Goal: Transaction & Acquisition: Purchase product/service

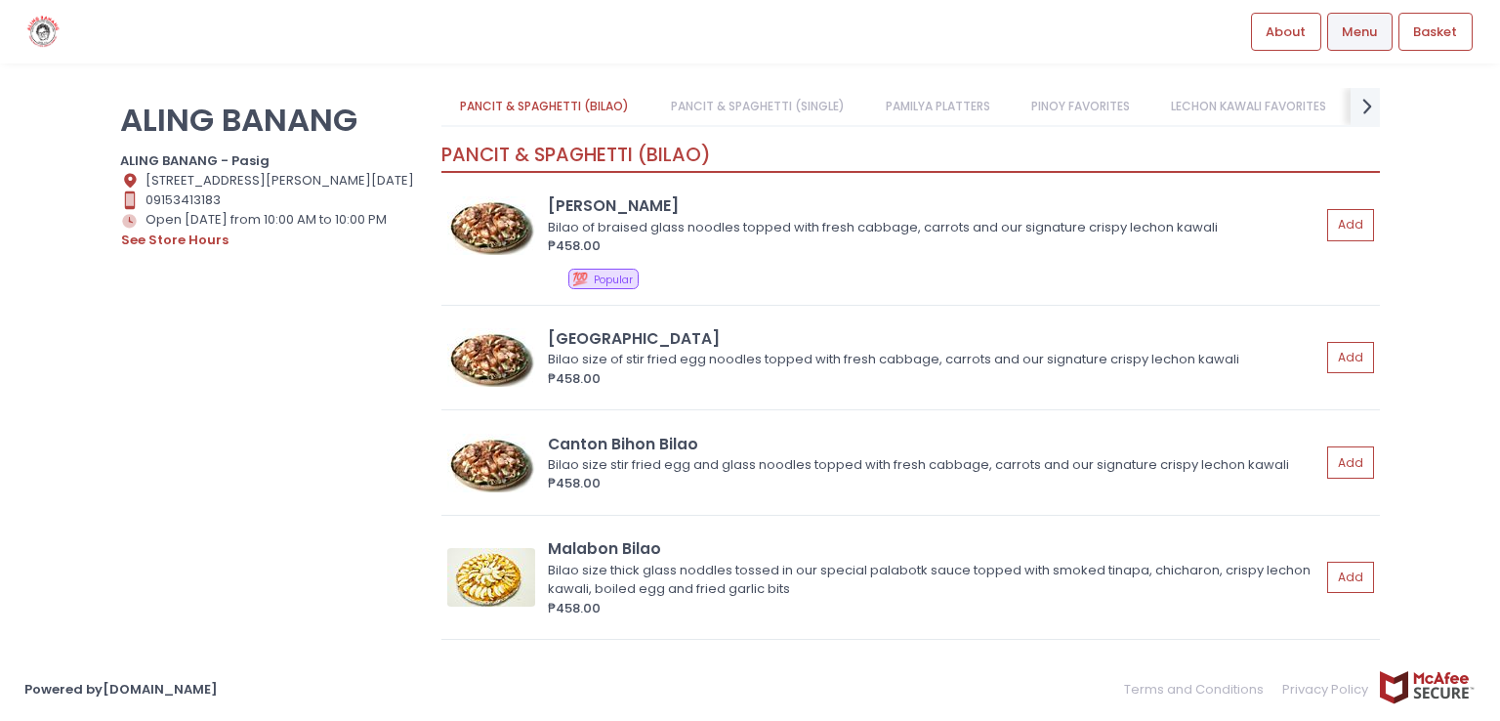
click at [778, 101] on link "PANCIT & SPAGHETTI (SINGLE)" at bounding box center [757, 106] width 212 height 37
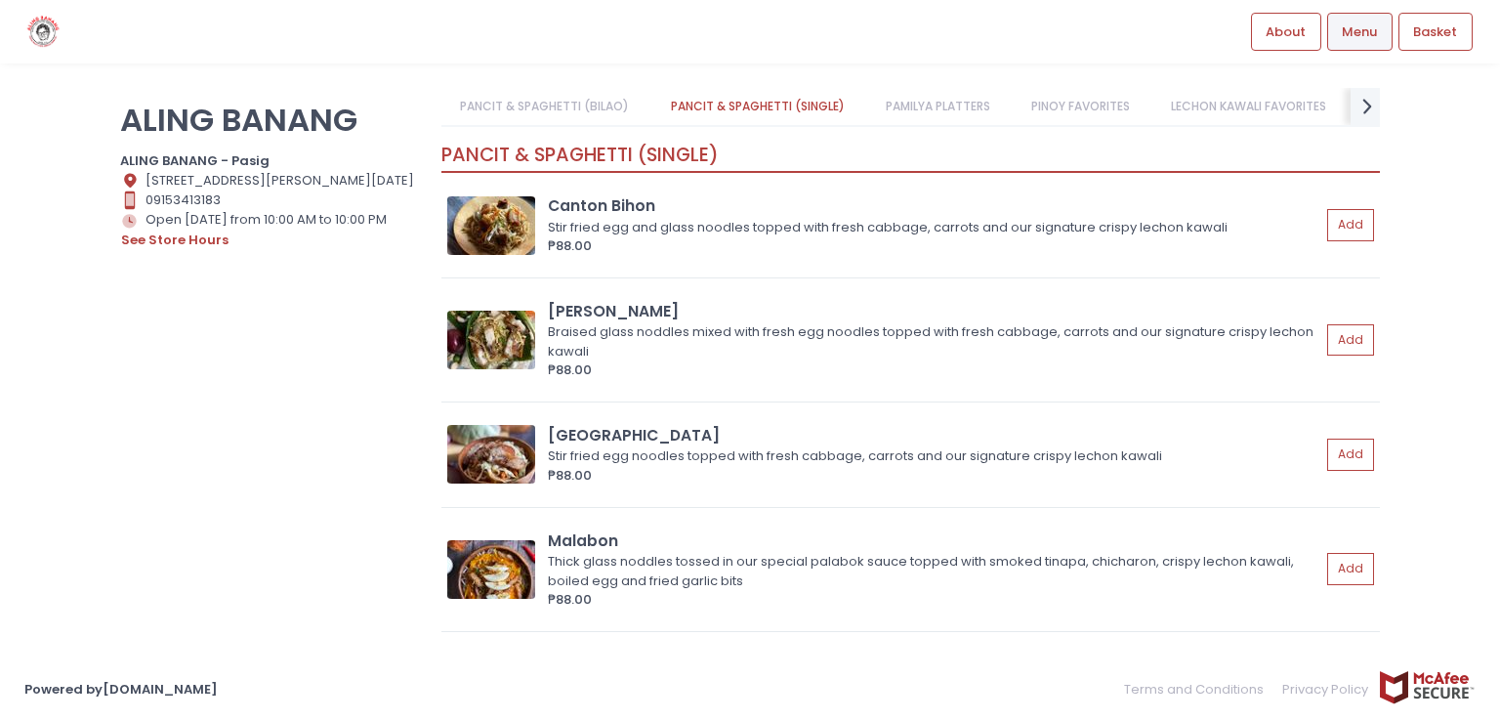
click at [940, 106] on link "PAMILYA PLATTERS" at bounding box center [937, 106] width 143 height 37
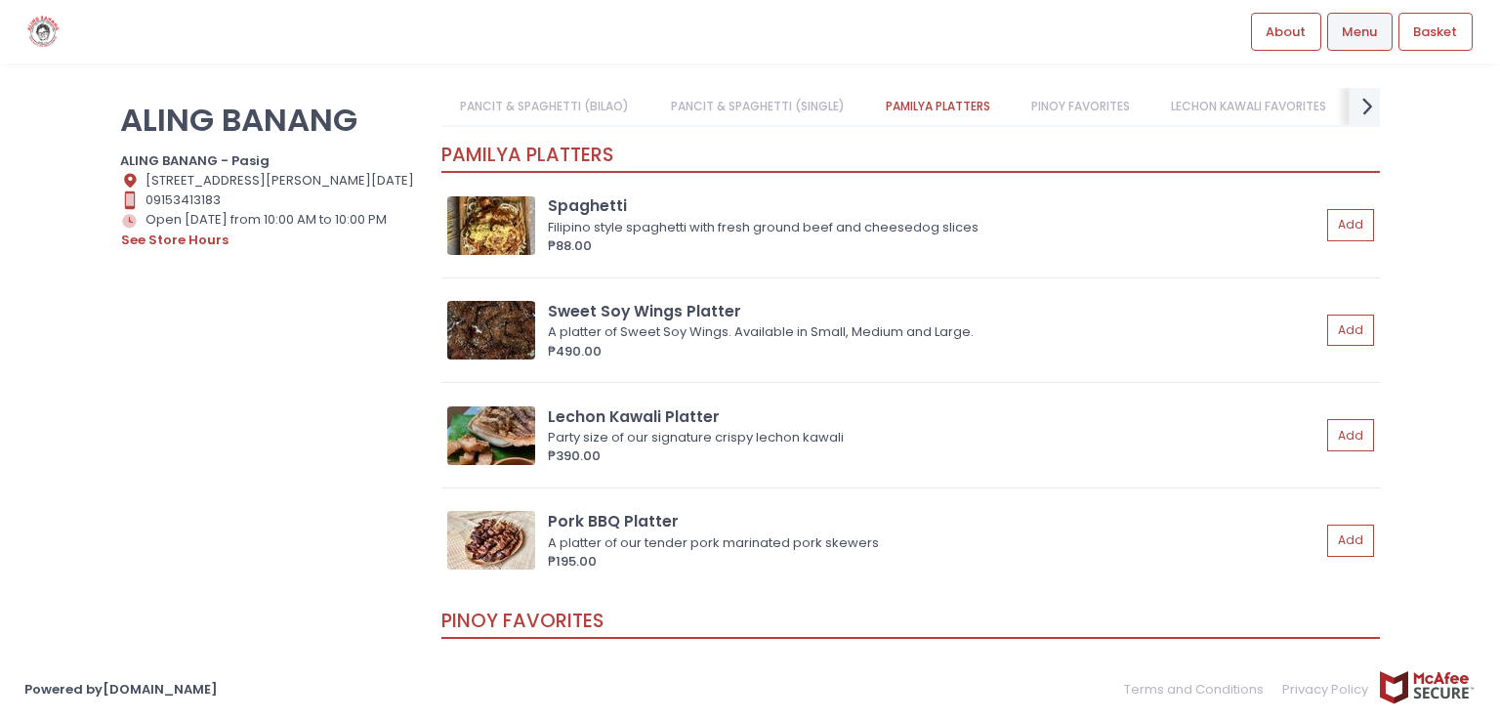
click at [1354, 107] on icon "next Created with Sketch." at bounding box center [1368, 106] width 28 height 28
click at [461, 110] on icon "prev Created with Sketch." at bounding box center [453, 106] width 28 height 28
click at [528, 105] on link "PANCIT & SPAGHETTI (SINGLE)" at bounding box center [575, 106] width 212 height 37
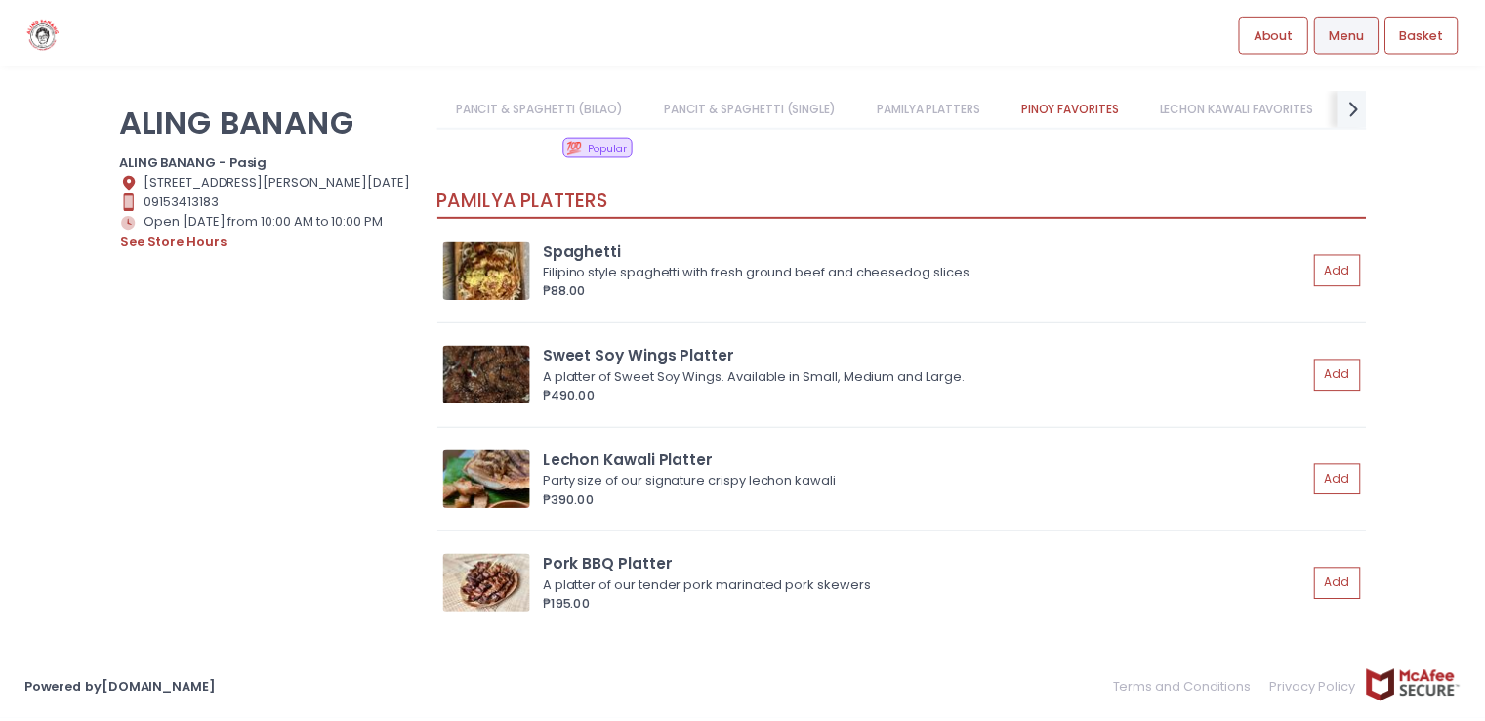
scroll to position [1856, 0]
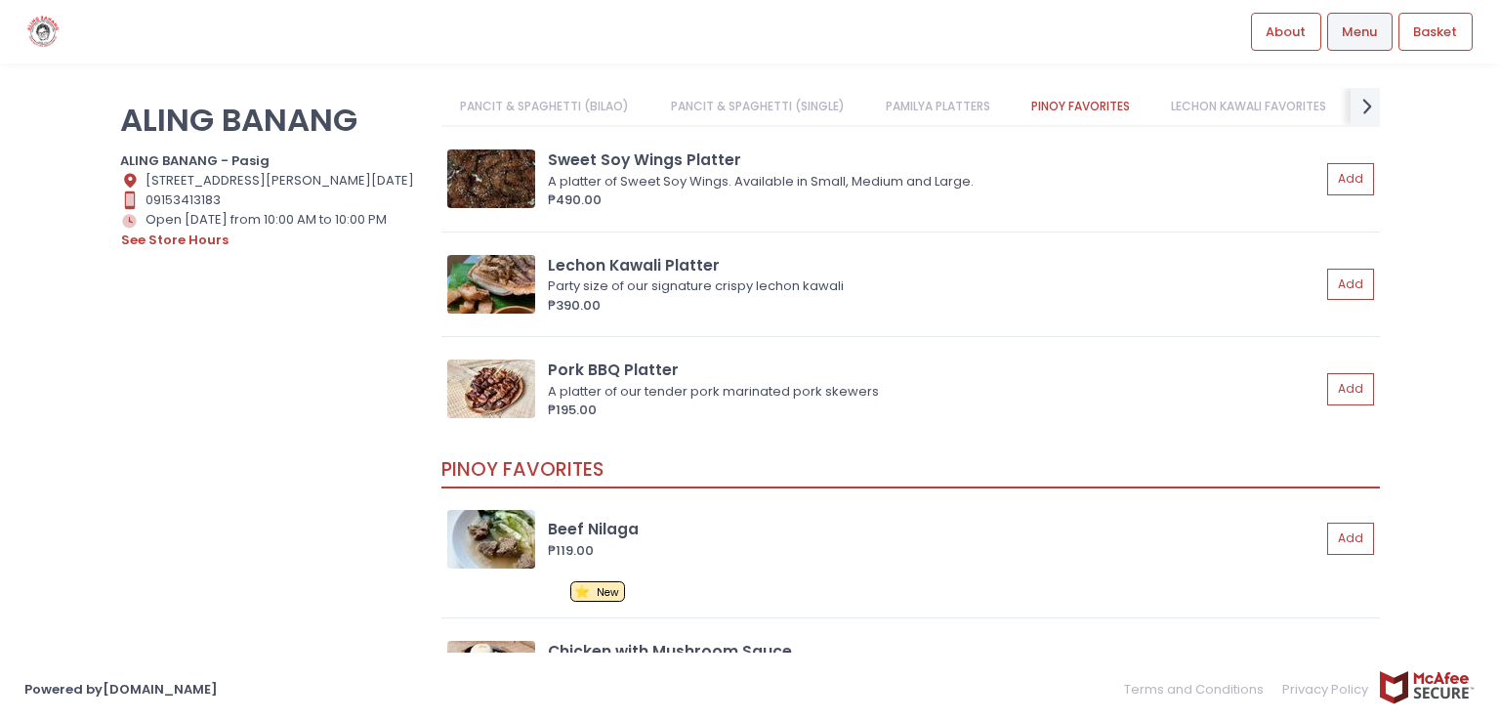
click at [49, 35] on img at bounding box center [43, 32] width 38 height 34
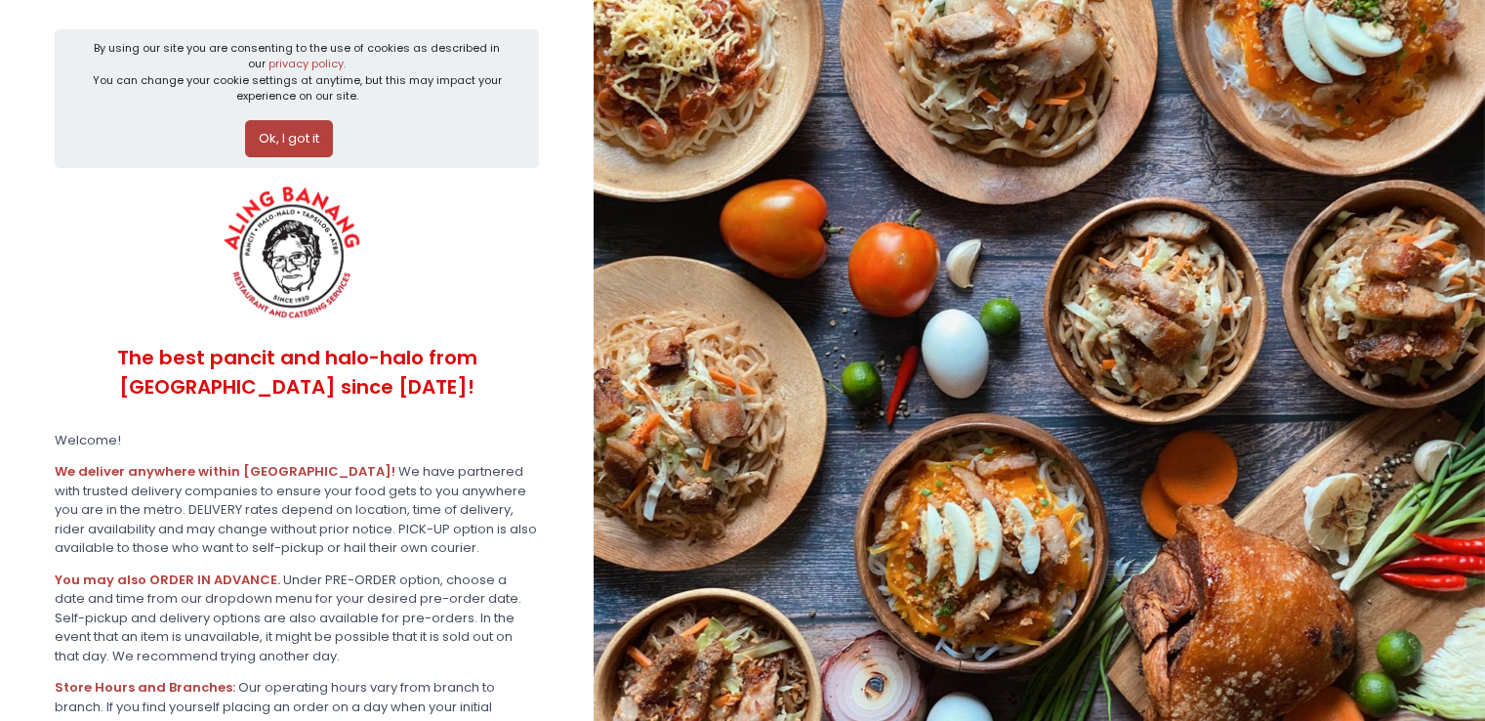
click at [301, 141] on button "Ok, I got it" at bounding box center [289, 138] width 88 height 37
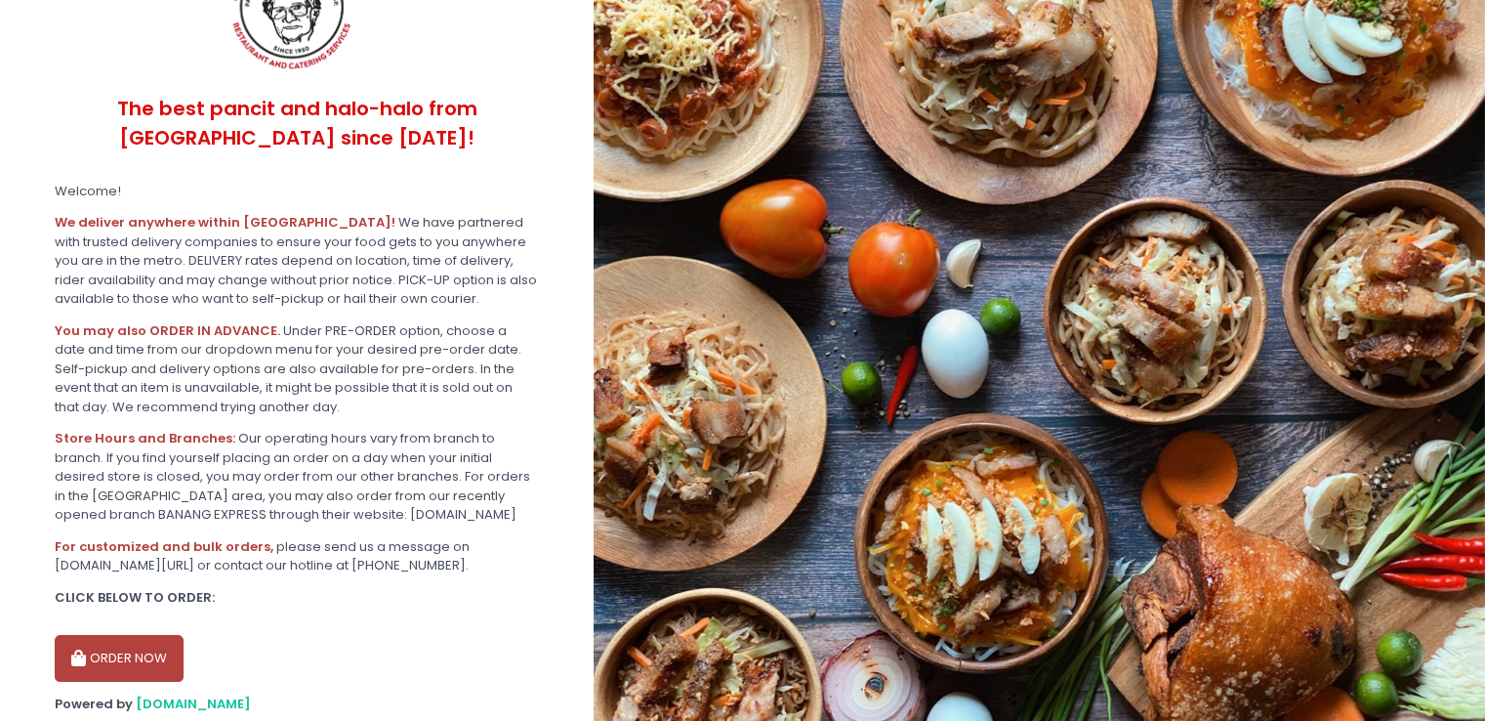
scroll to position [157, 0]
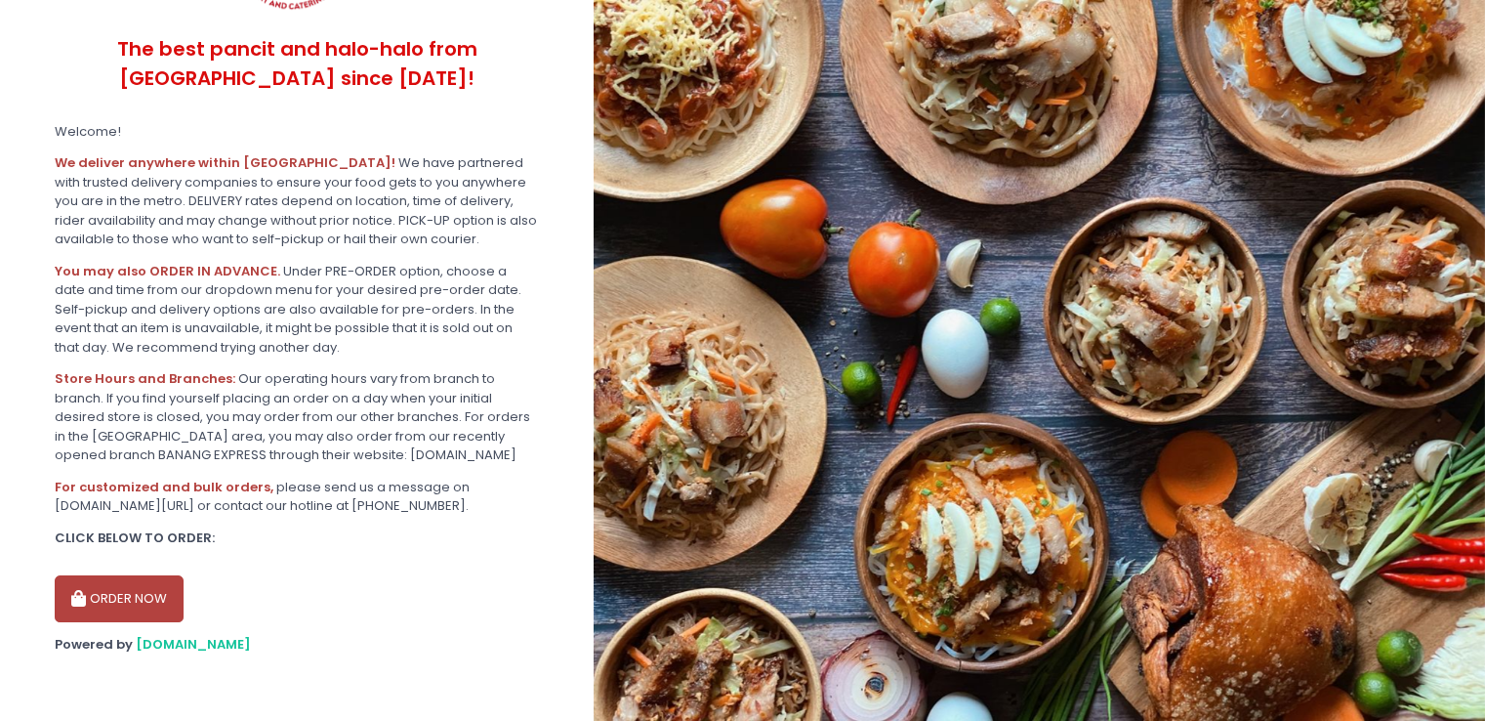
click at [113, 592] on button "ORDER NOW" at bounding box center [119, 598] width 129 height 47
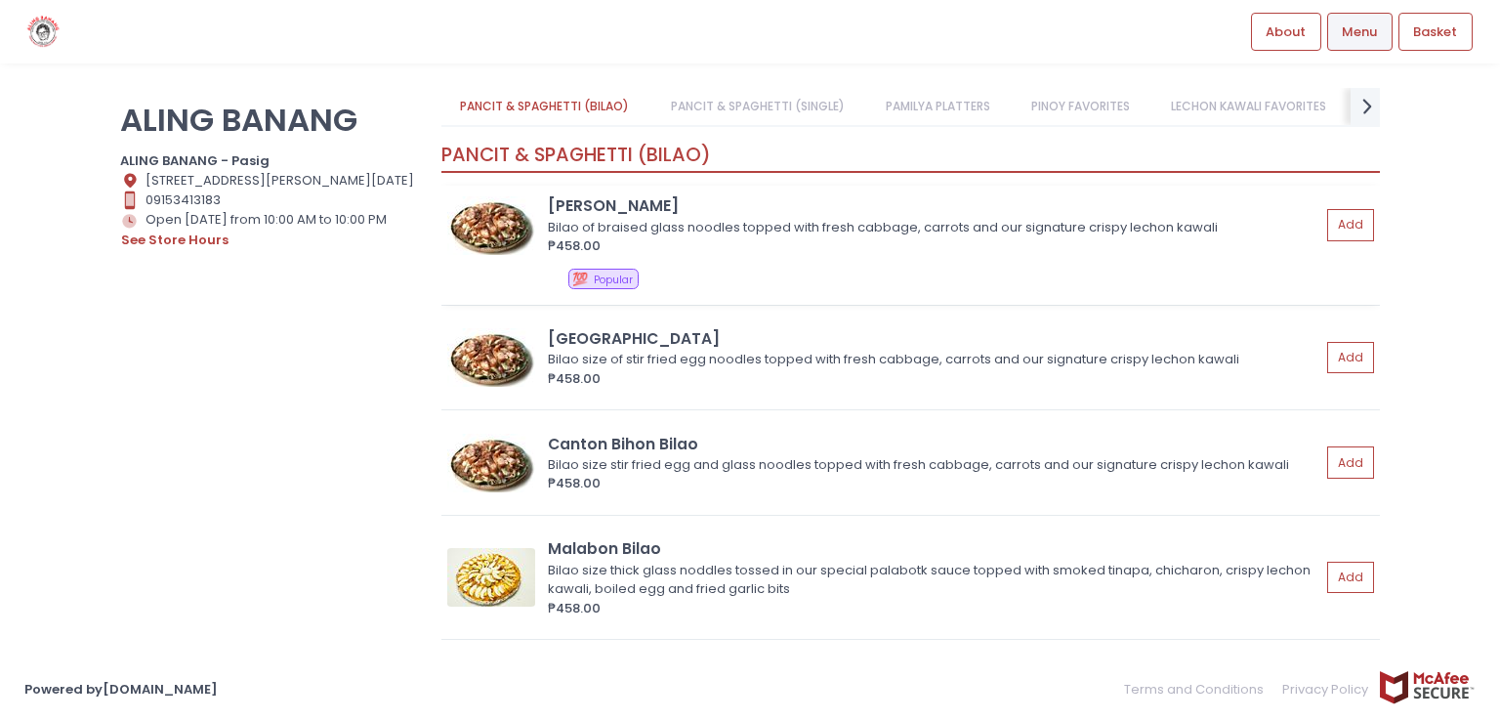
click at [492, 231] on img at bounding box center [491, 225] width 88 height 59
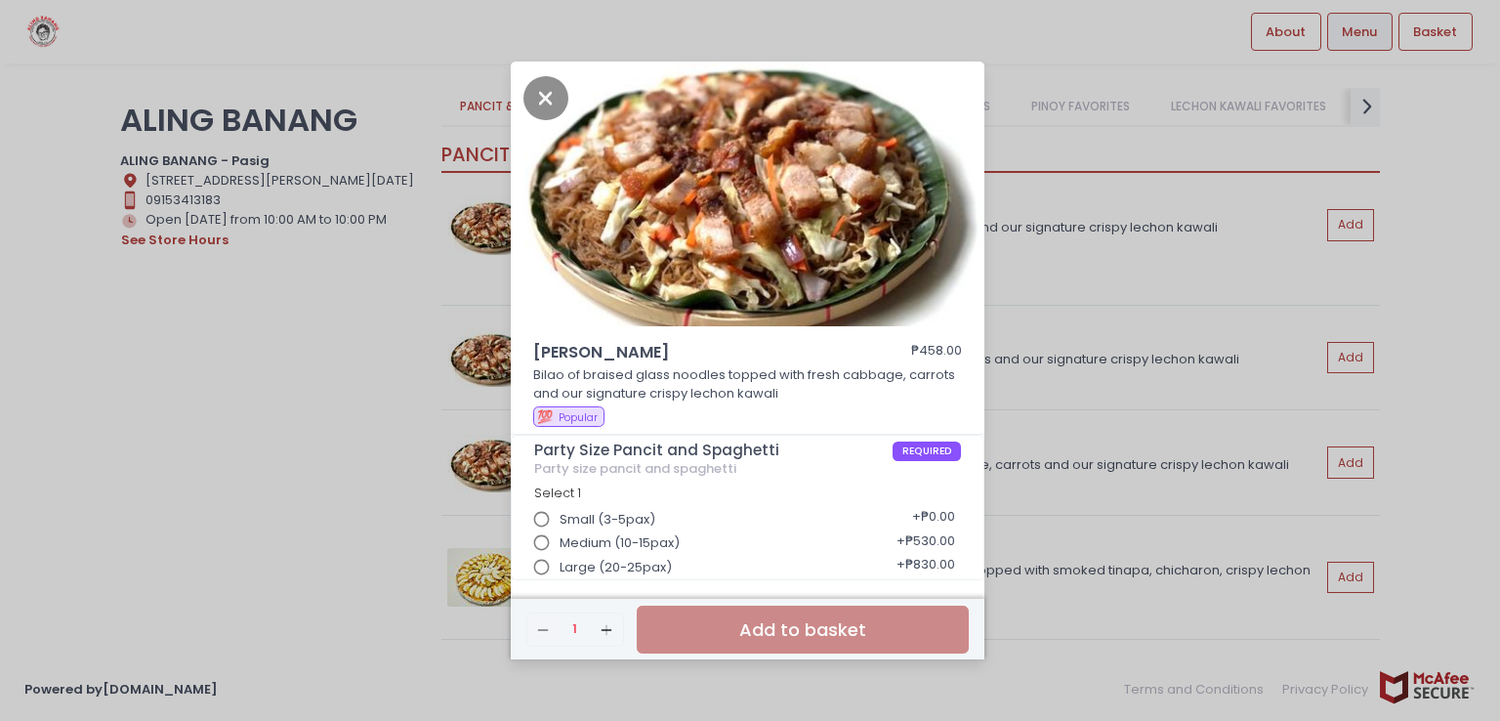
scroll to position [5, 0]
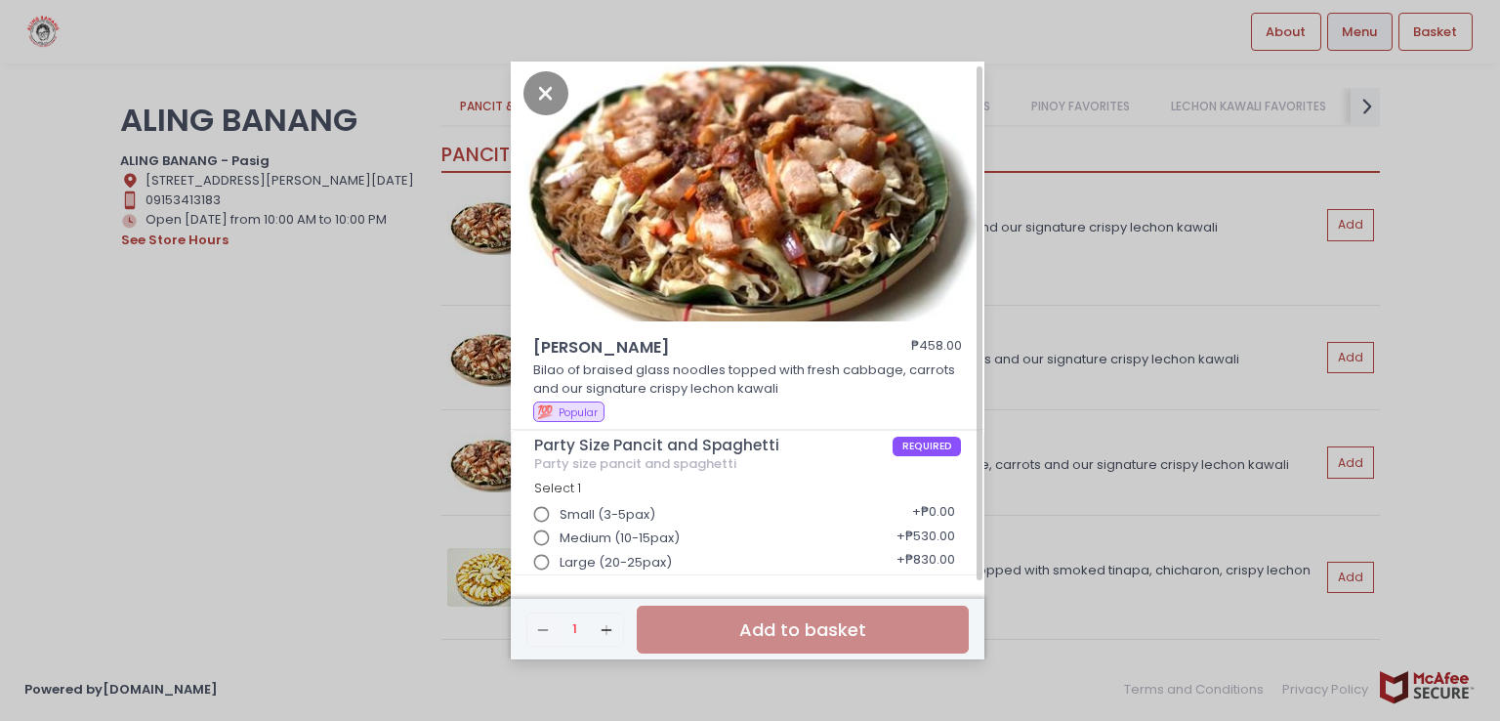
click at [560, 564] on span "Large (20-25pax)" at bounding box center [616, 563] width 112 height 20
click at [560, 564] on input "Large (20-25pax)" at bounding box center [541, 562] width 37 height 37
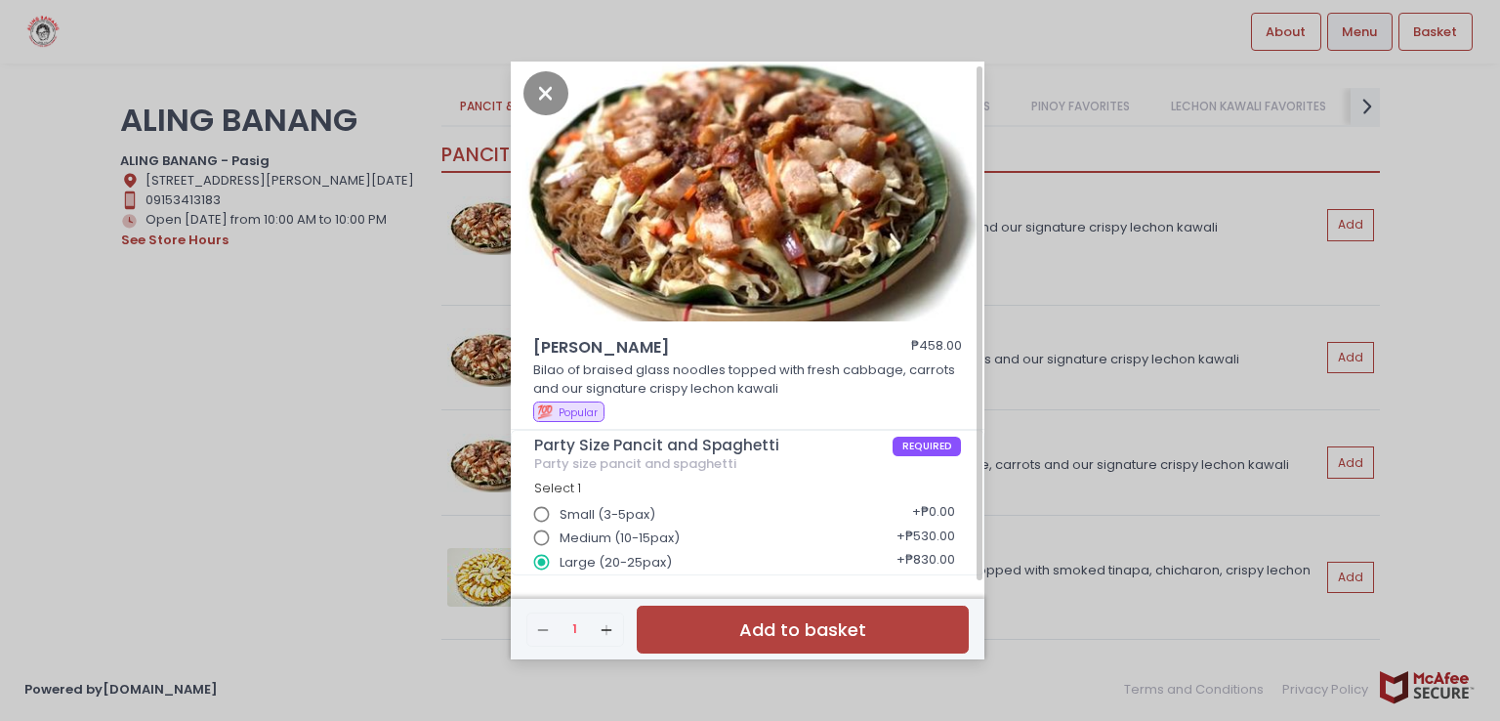
click at [1158, 436] on div "Bihon Bilao ₱458.00 Bilao of braised glass noodles topped with fresh cabbage, c…" at bounding box center [750, 360] width 1500 height 721
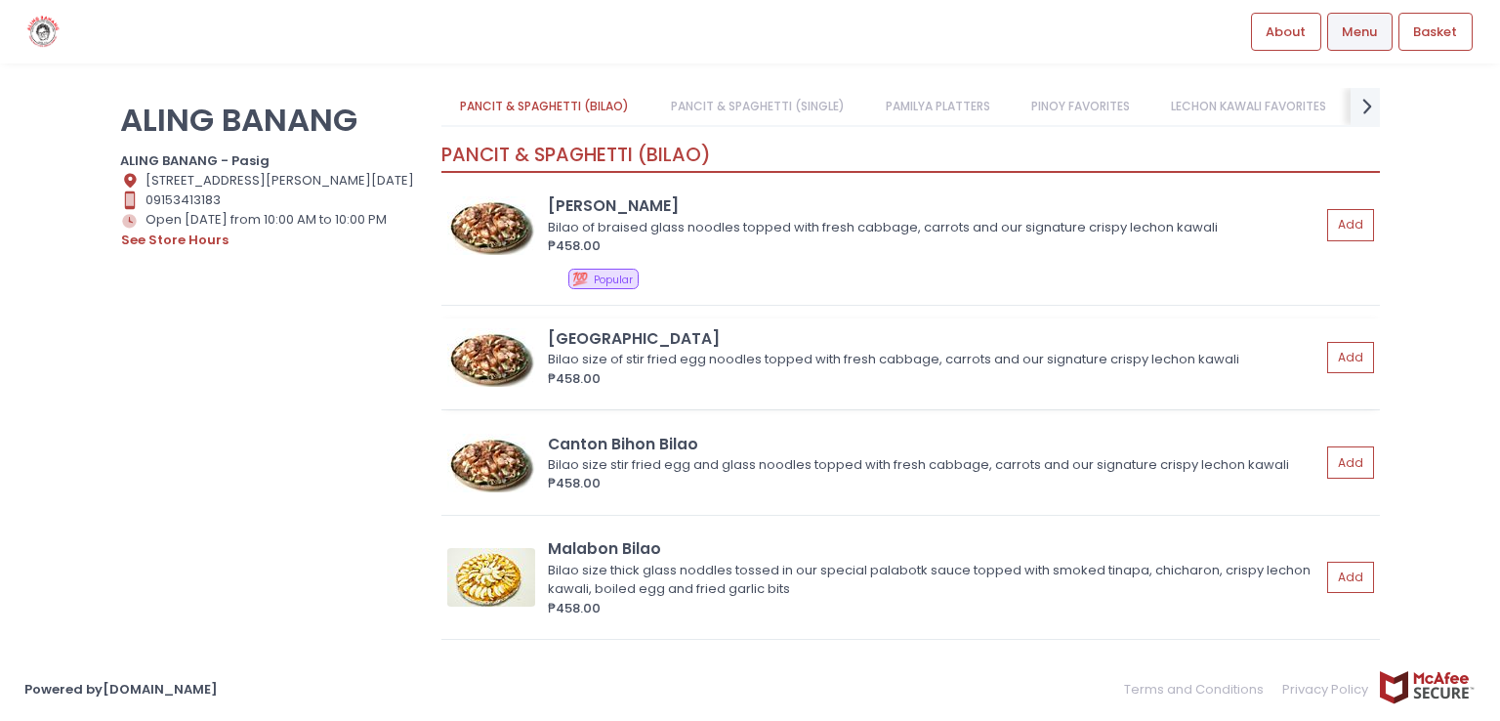
click at [484, 356] on img at bounding box center [491, 357] width 88 height 59
click at [492, 230] on img at bounding box center [491, 225] width 88 height 59
click at [488, 511] on div "Canton Bihon Bilao Bilao size stir fried egg and glass noodles topped with fres…" at bounding box center [910, 469] width 939 height 92
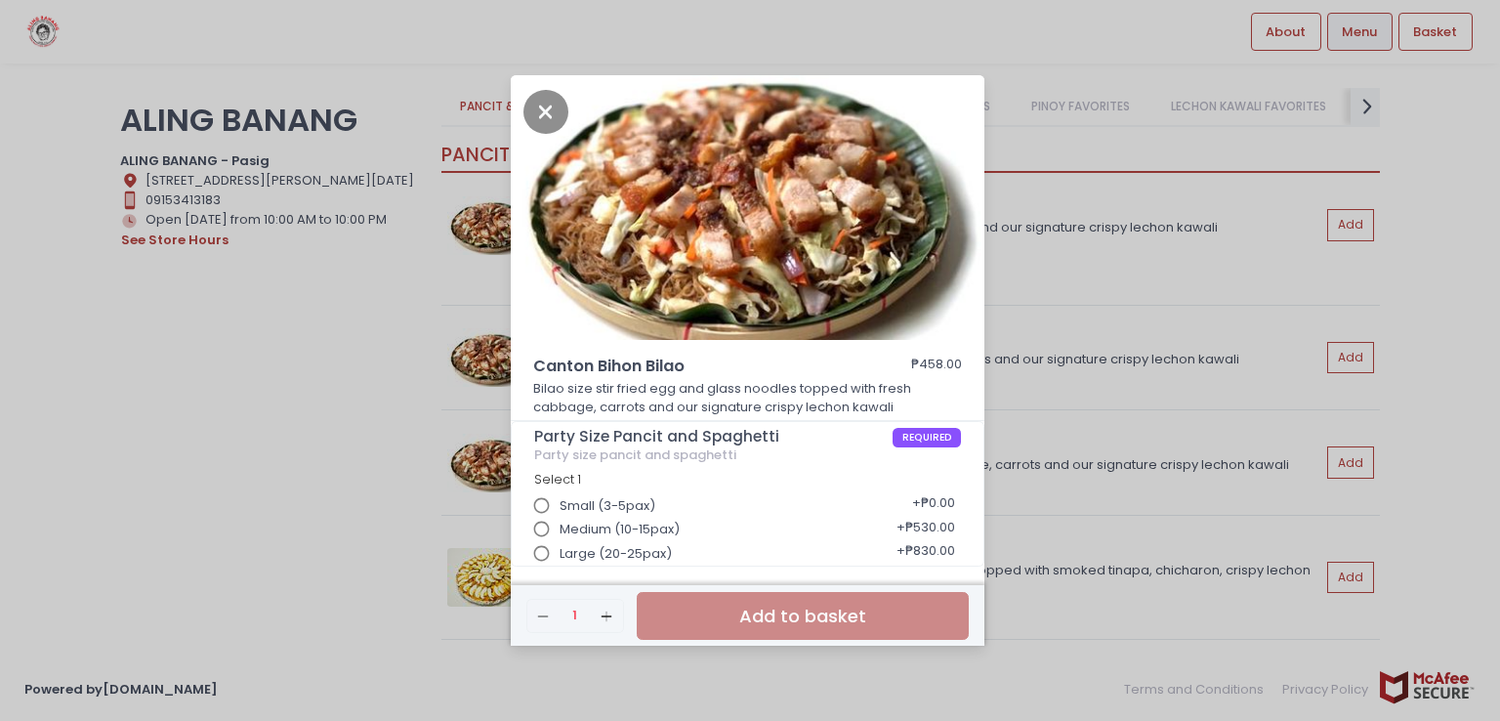
click at [485, 474] on div "Canton Bihon Bilao ₱458.00 Bilao size stir fried egg and glass noodles topped w…" at bounding box center [750, 360] width 1500 height 721
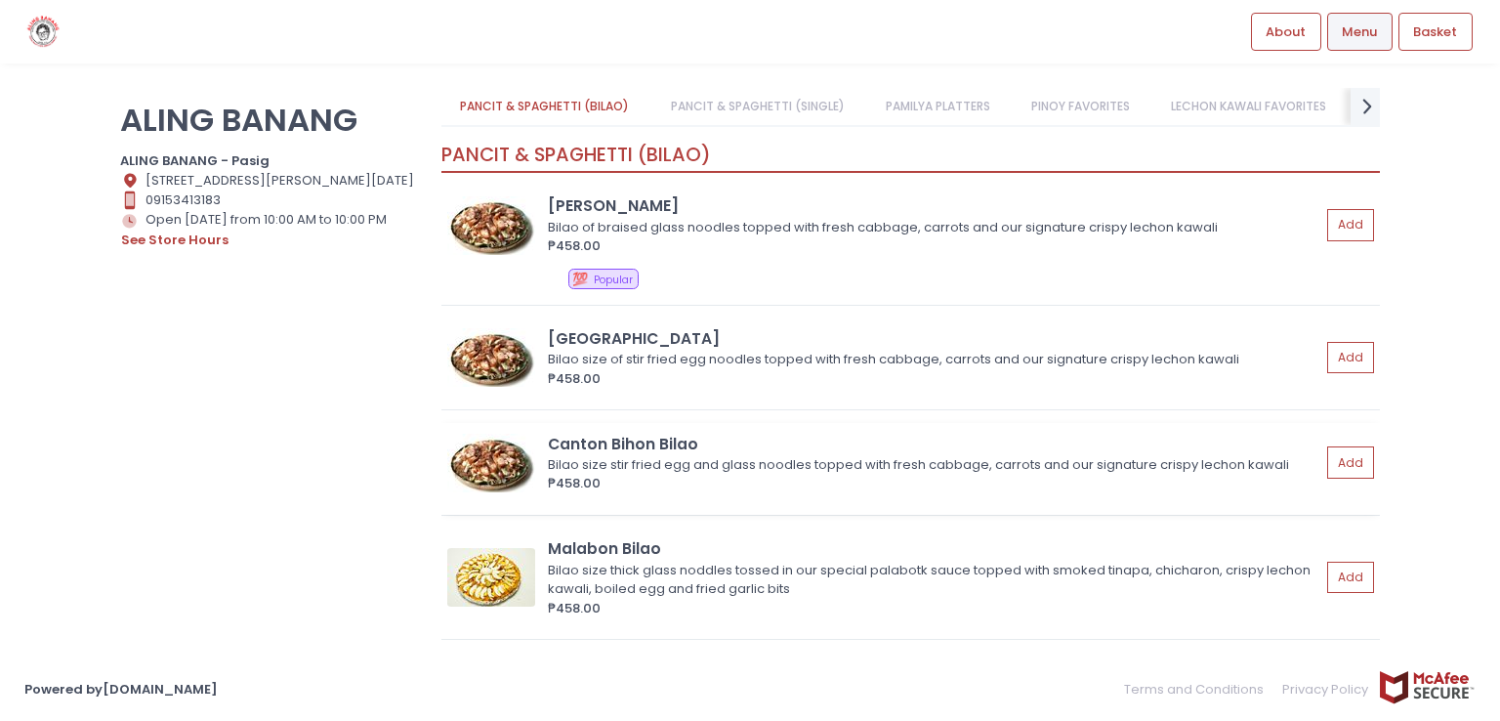
click at [484, 474] on img at bounding box center [491, 463] width 88 height 59
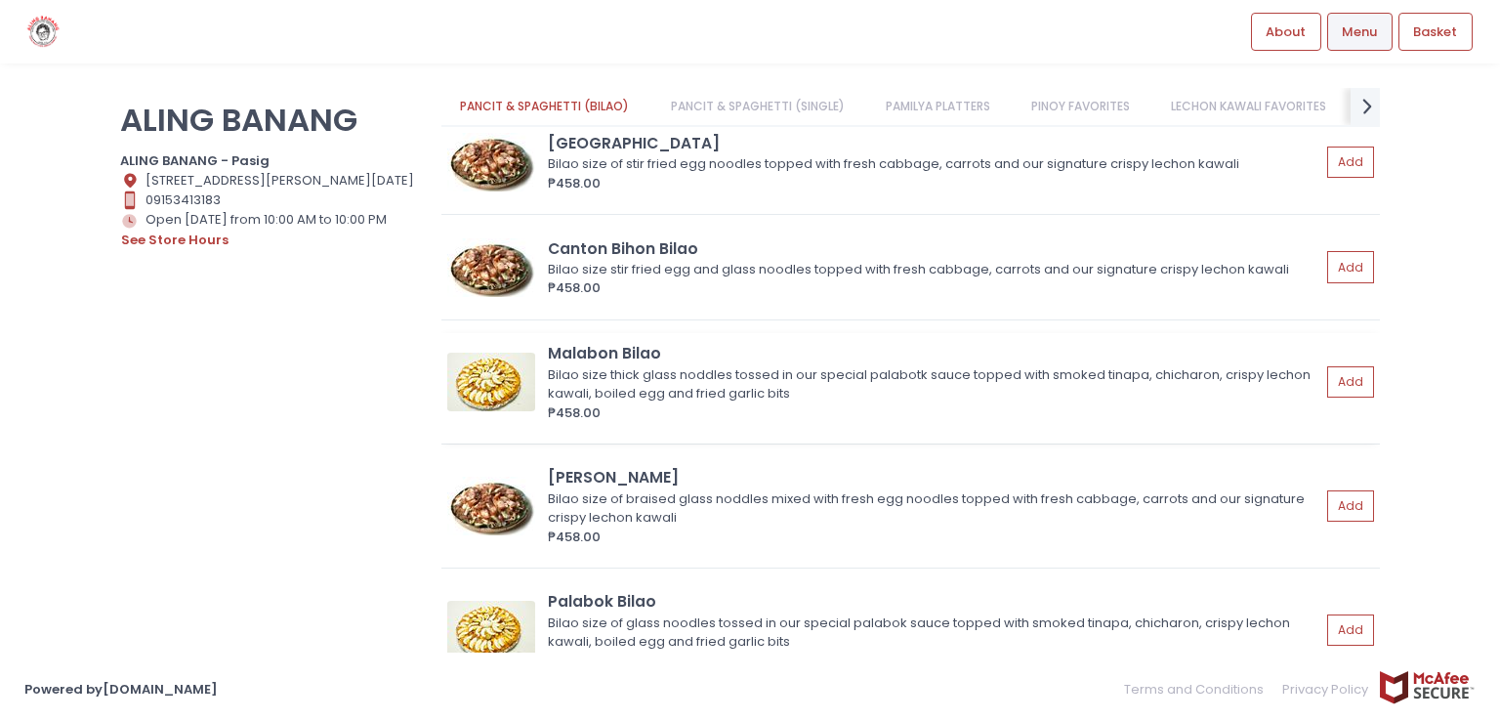
click at [486, 375] on img at bounding box center [491, 382] width 88 height 59
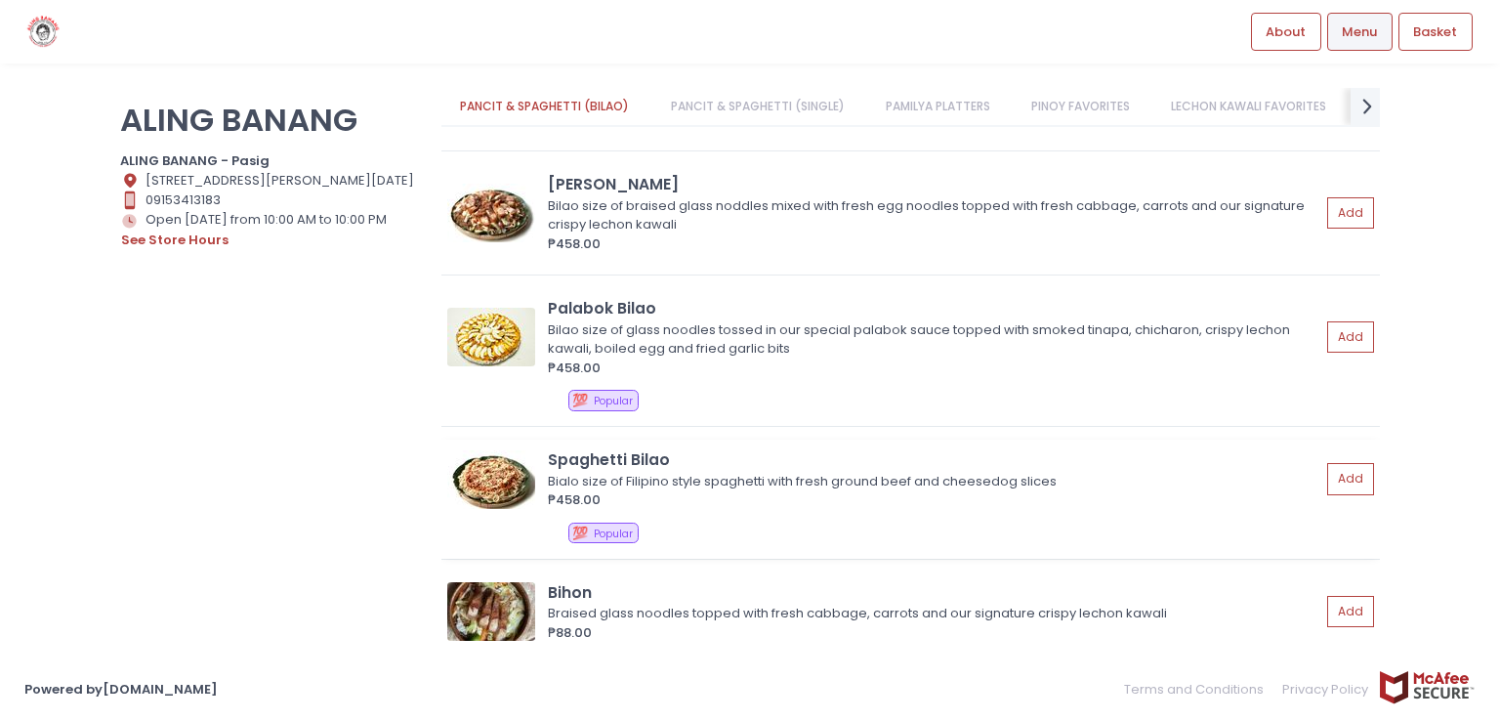
click at [507, 484] on img at bounding box center [491, 479] width 88 height 59
click at [476, 229] on img at bounding box center [491, 213] width 88 height 59
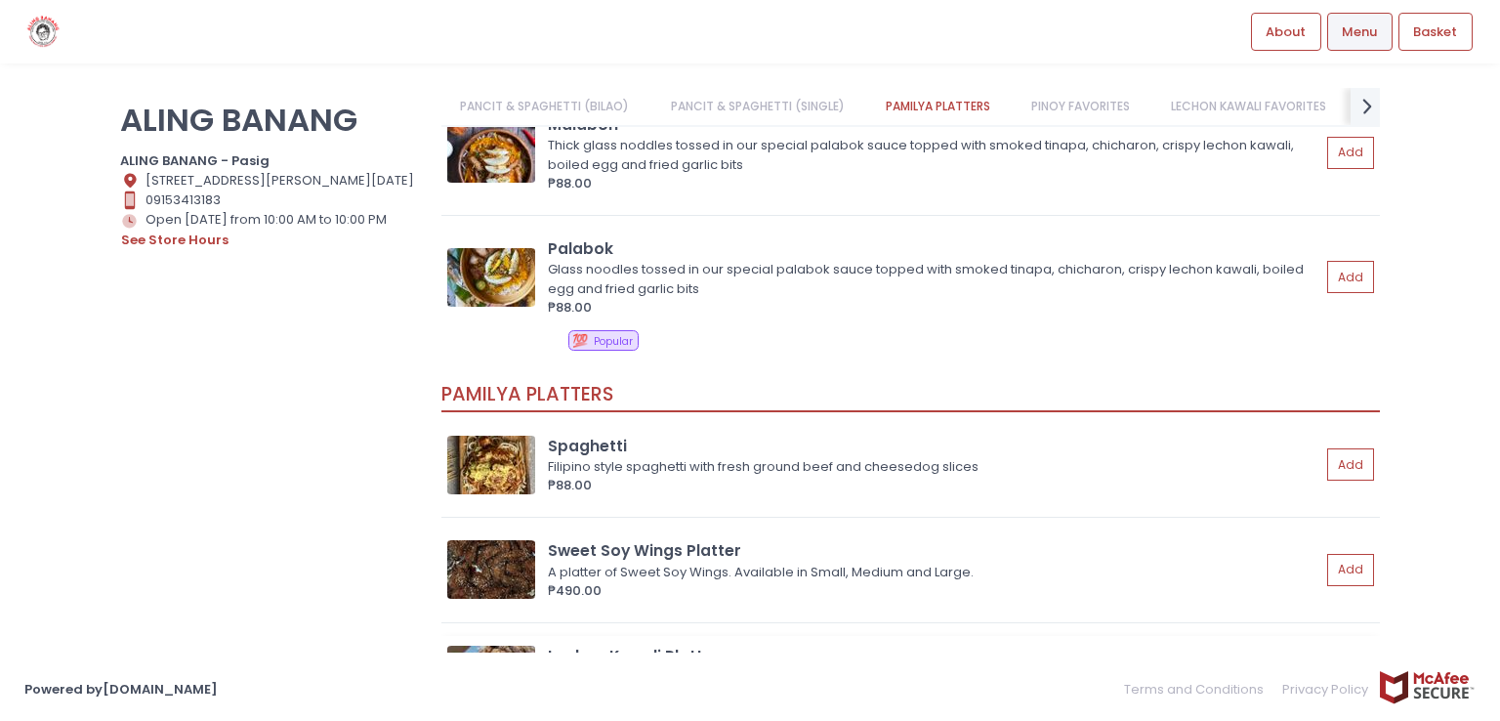
scroll to position [1660, 0]
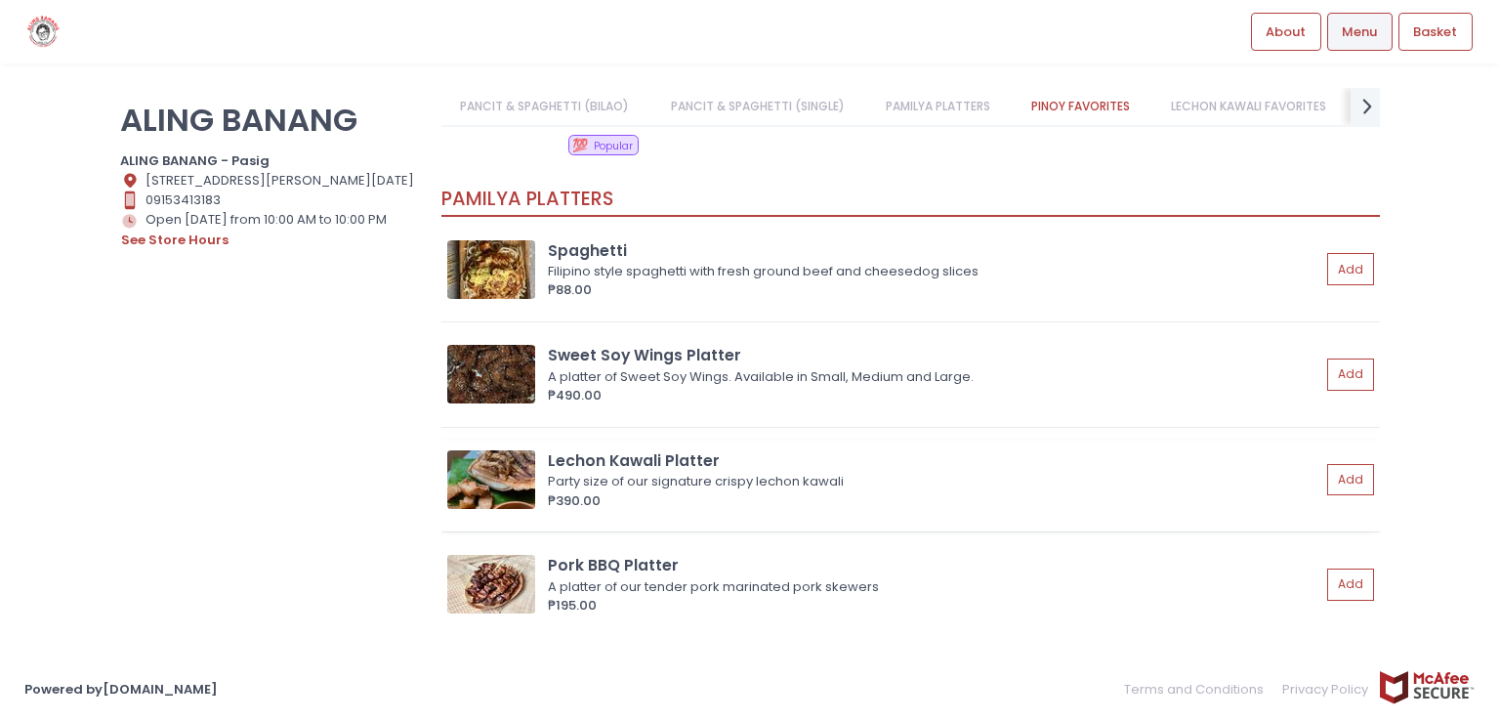
click at [494, 485] on img at bounding box center [491, 479] width 88 height 59
